Goal: Check status: Check status

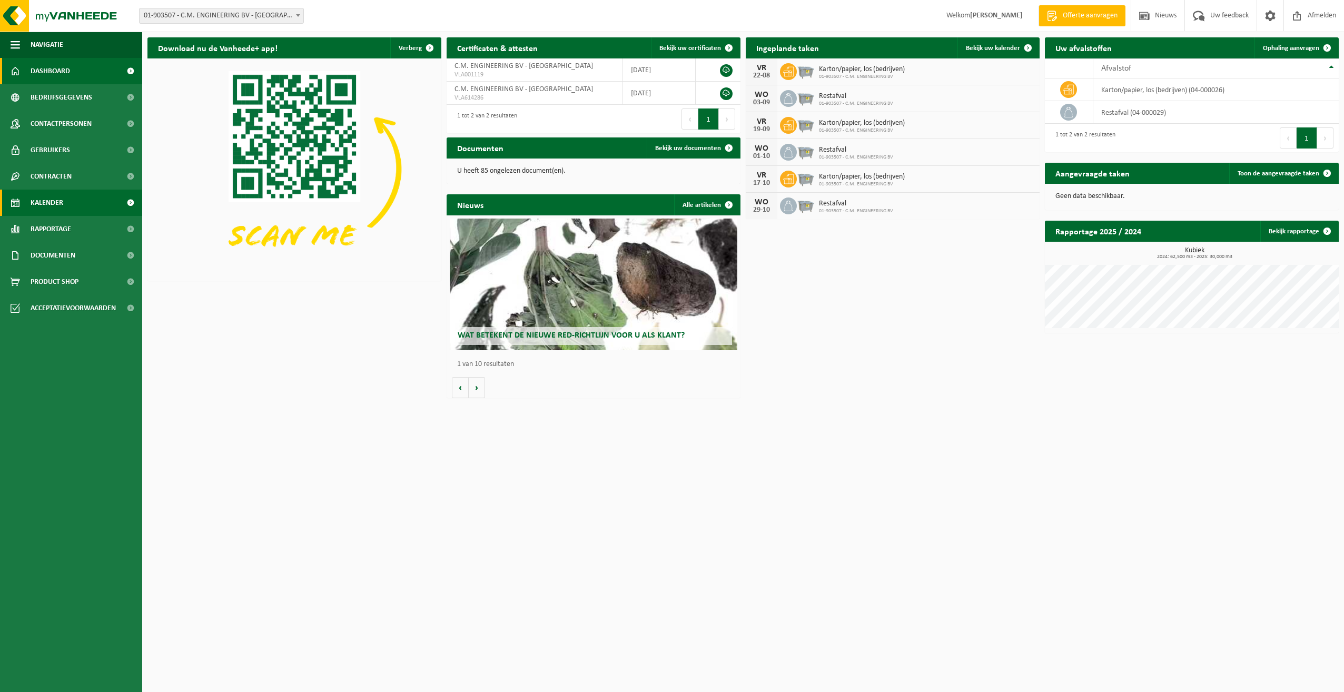
click at [37, 203] on span "Kalender" at bounding box center [47, 203] width 33 height 26
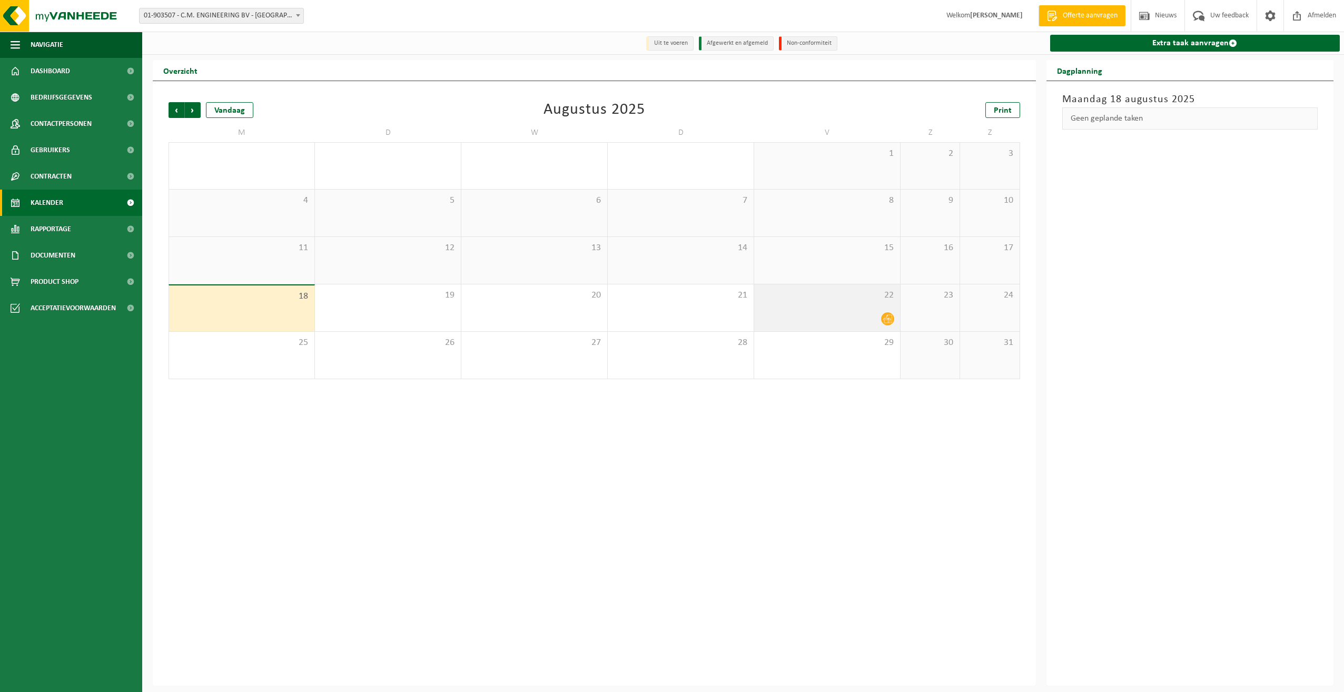
click at [818, 306] on div "22" at bounding box center [827, 307] width 146 height 47
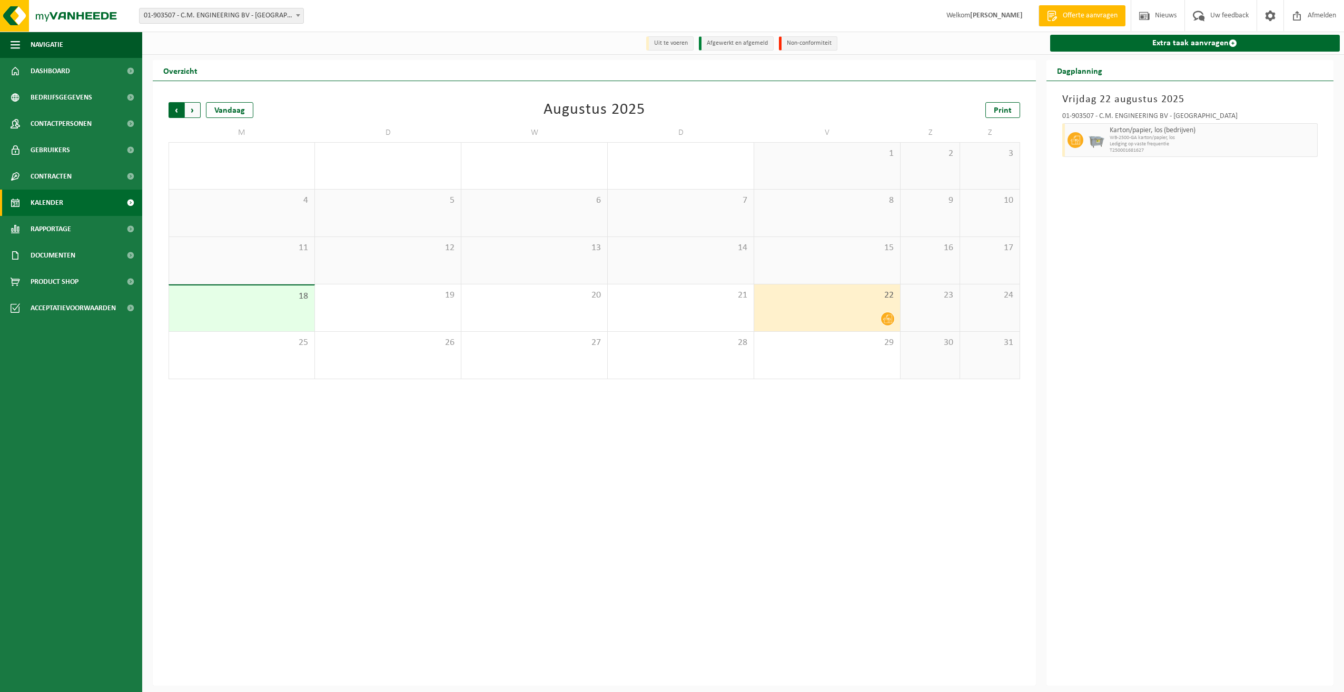
click at [193, 110] on span "Volgende" at bounding box center [193, 110] width 16 height 16
